Goal: Check status: Check status

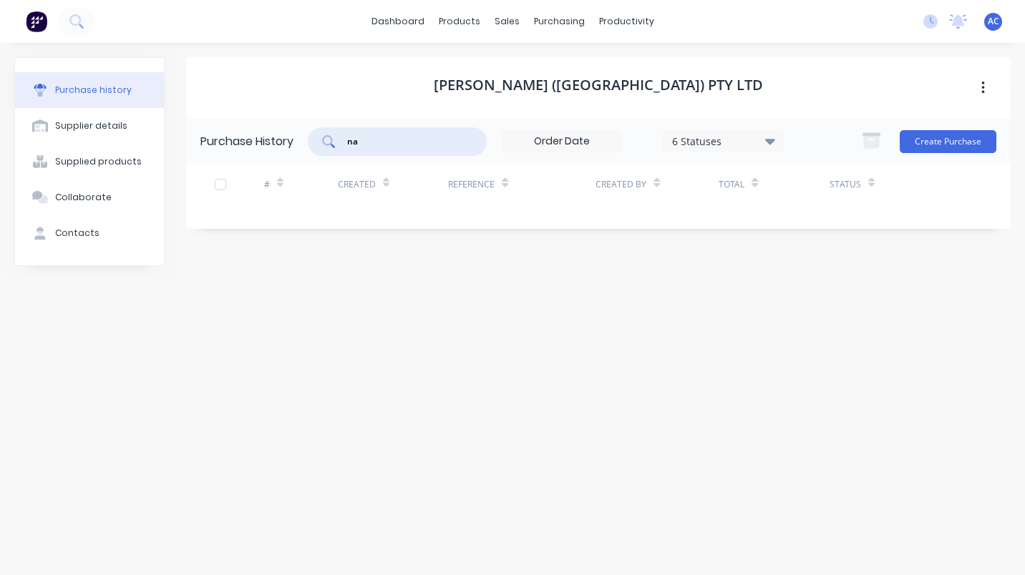
type input "n"
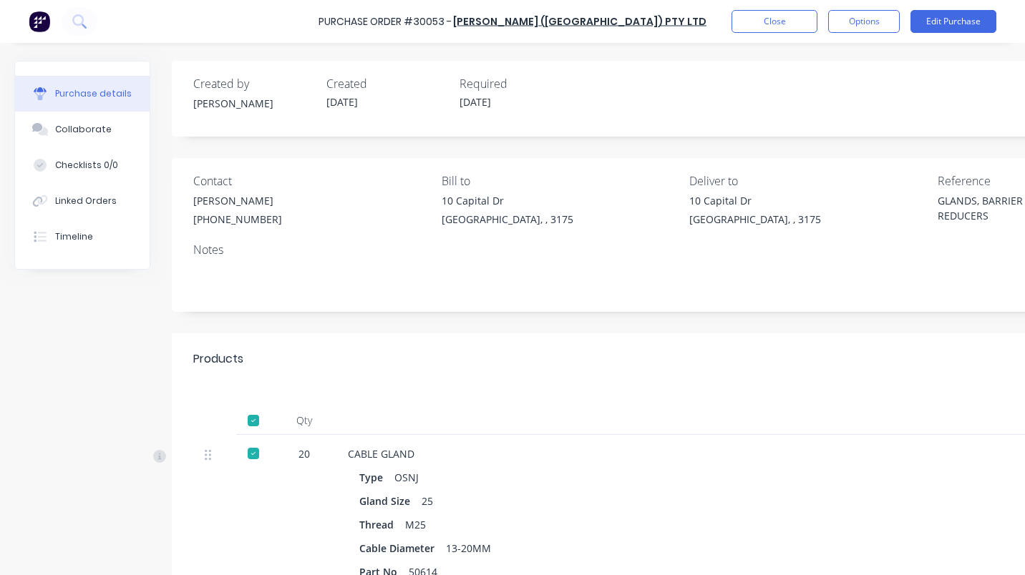
type textarea "x"
click at [766, 26] on button "Close" at bounding box center [774, 21] width 86 height 23
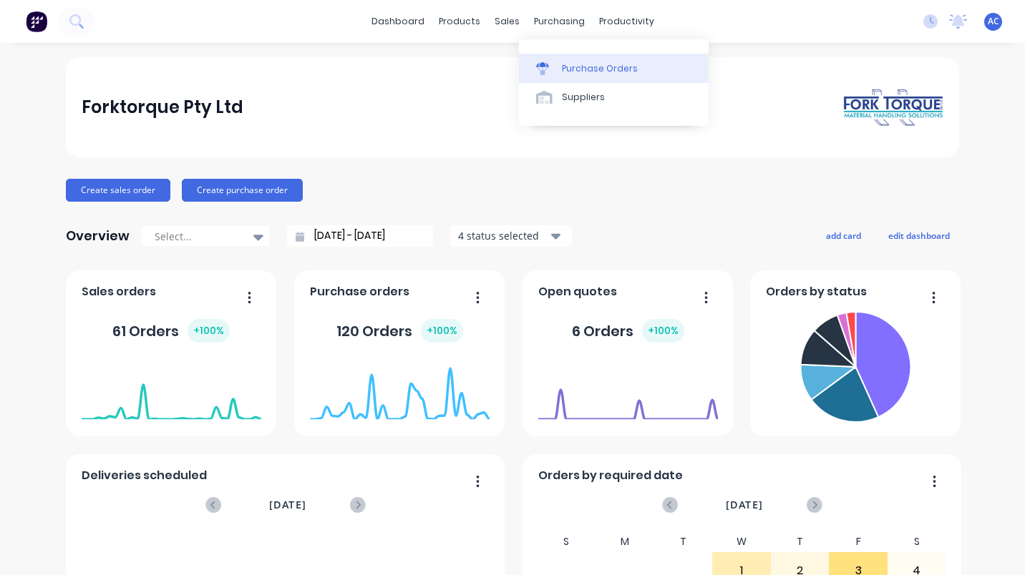
click at [568, 73] on div "Purchase Orders" at bounding box center [600, 68] width 76 height 13
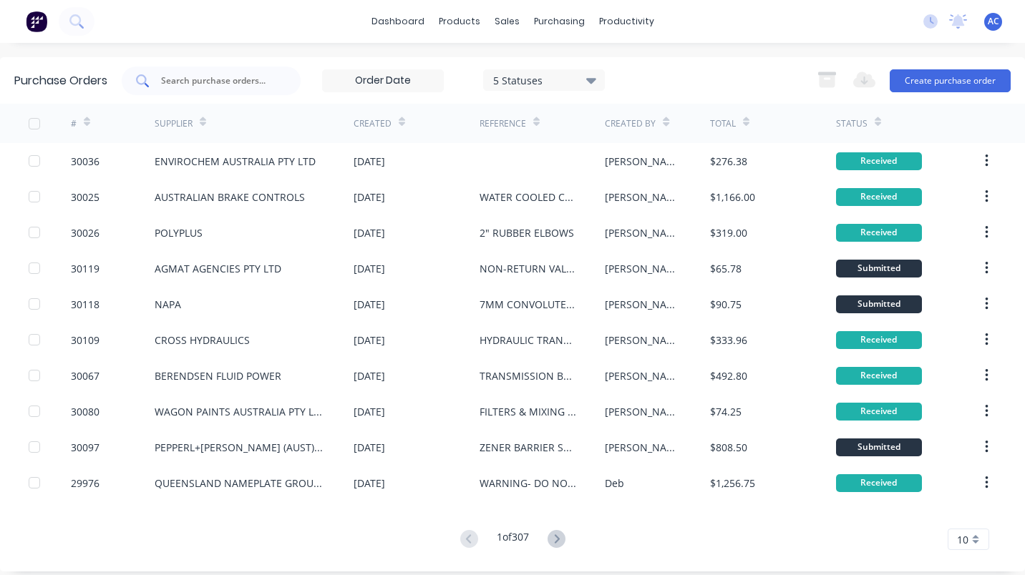
click at [213, 77] on input "text" at bounding box center [219, 81] width 119 height 14
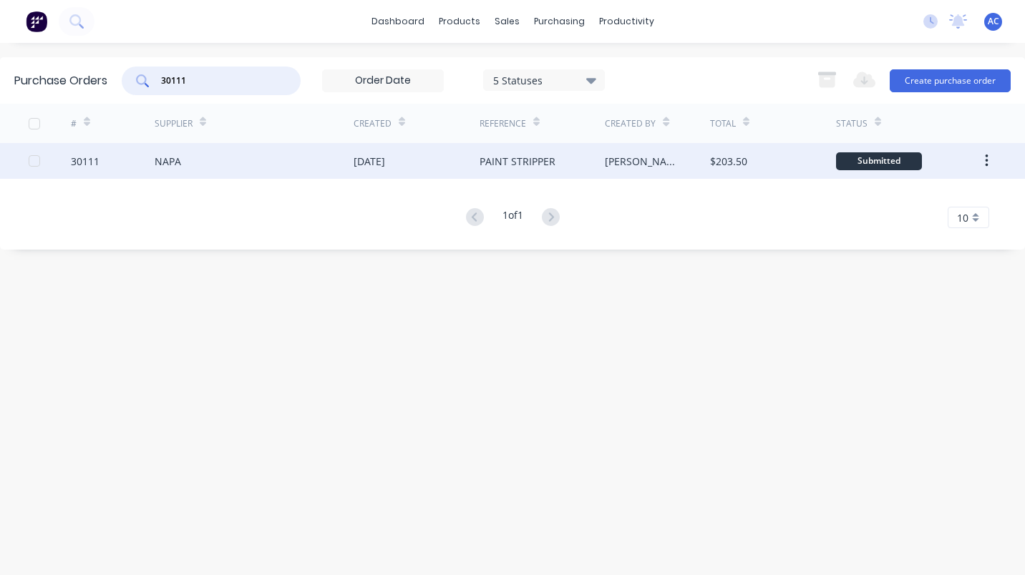
type input "30111"
click at [162, 156] on div "NAPA" at bounding box center [168, 161] width 26 height 15
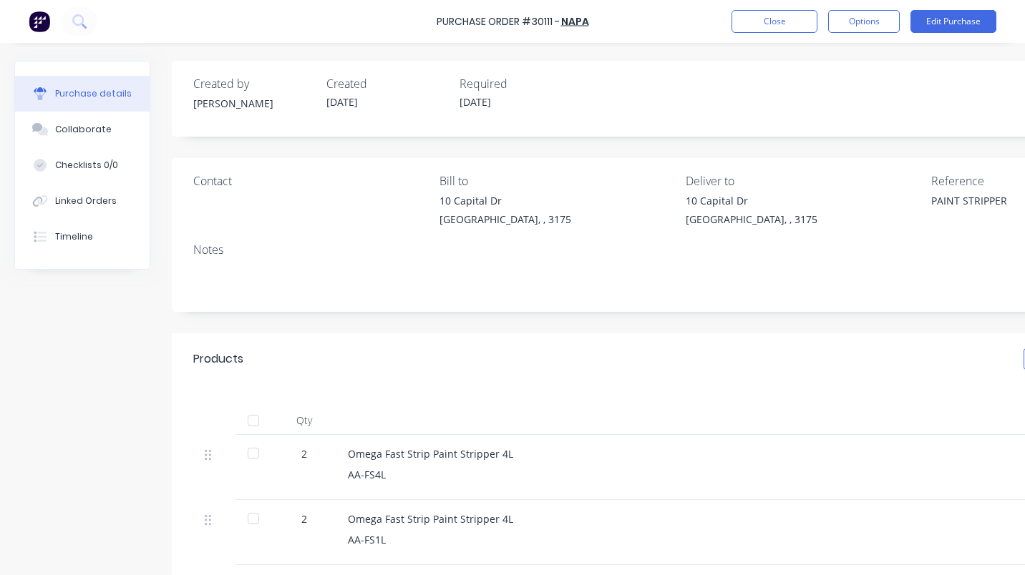
click at [258, 453] on div at bounding box center [253, 453] width 29 height 29
type textarea "x"
click at [795, 19] on button "Close" at bounding box center [774, 21] width 86 height 23
